Goal: Navigation & Orientation: Find specific page/section

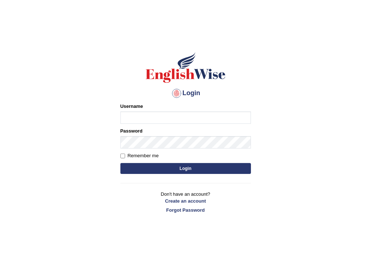
type input "Vishal1007"
click at [151, 167] on button "Login" at bounding box center [186, 168] width 131 height 11
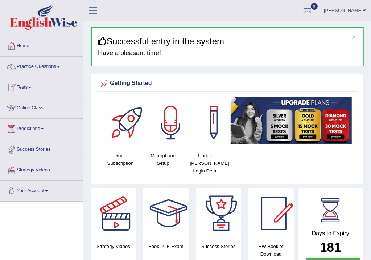
click at [32, 106] on link "Online Class" at bounding box center [41, 107] width 83 height 18
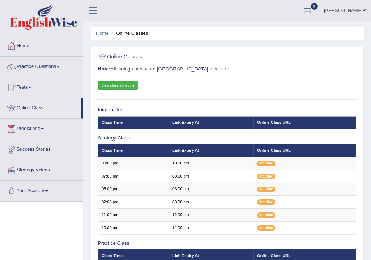
click at [32, 106] on link "Online Class" at bounding box center [40, 107] width 81 height 18
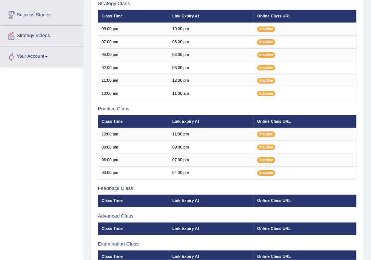
scroll to position [129, 0]
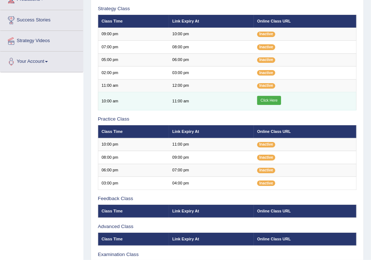
click at [269, 101] on link "Click Here" at bounding box center [269, 100] width 24 height 9
click at [270, 101] on link "Click Here" at bounding box center [269, 100] width 24 height 9
click at [271, 100] on link "Click Here" at bounding box center [269, 100] width 24 height 9
click at [272, 100] on link "Click Here" at bounding box center [269, 100] width 24 height 9
click at [272, 101] on link "Click Here" at bounding box center [269, 100] width 24 height 9
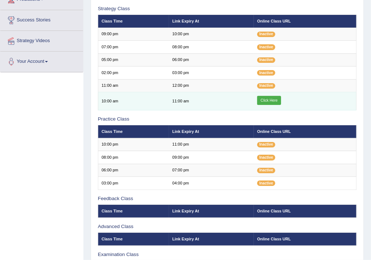
click at [270, 97] on link "Click Here" at bounding box center [269, 100] width 24 height 9
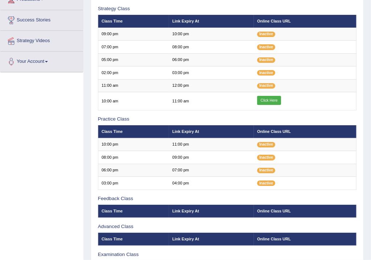
scroll to position [129, 0]
click at [35, 57] on link "Your Account" at bounding box center [41, 61] width 83 height 18
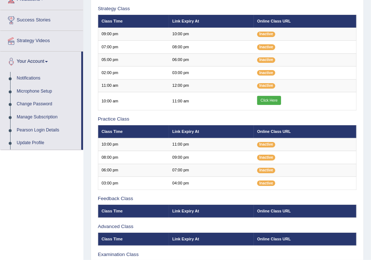
click at [35, 57] on link "Your Account" at bounding box center [40, 61] width 81 height 18
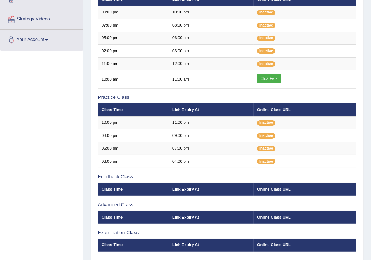
scroll to position [129, 0]
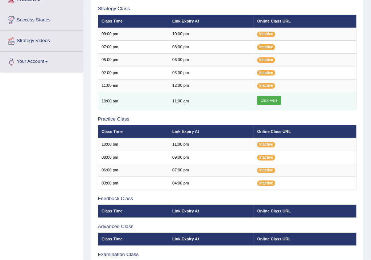
click at [269, 99] on link "Click Here" at bounding box center [269, 100] width 24 height 9
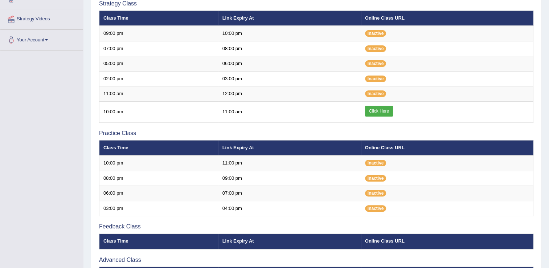
scroll to position [129, 0]
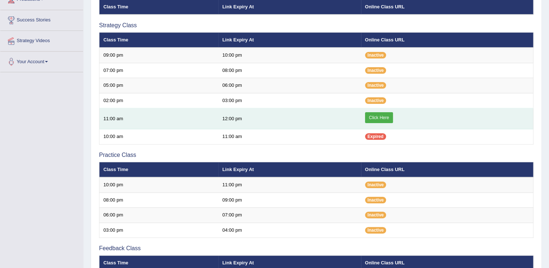
click at [380, 117] on link "Click Here" at bounding box center [379, 117] width 28 height 11
click at [385, 118] on link "Click Here" at bounding box center [379, 117] width 28 height 11
click at [377, 117] on link "Click Here" at bounding box center [379, 117] width 28 height 11
